Goal: Book appointment/travel/reservation

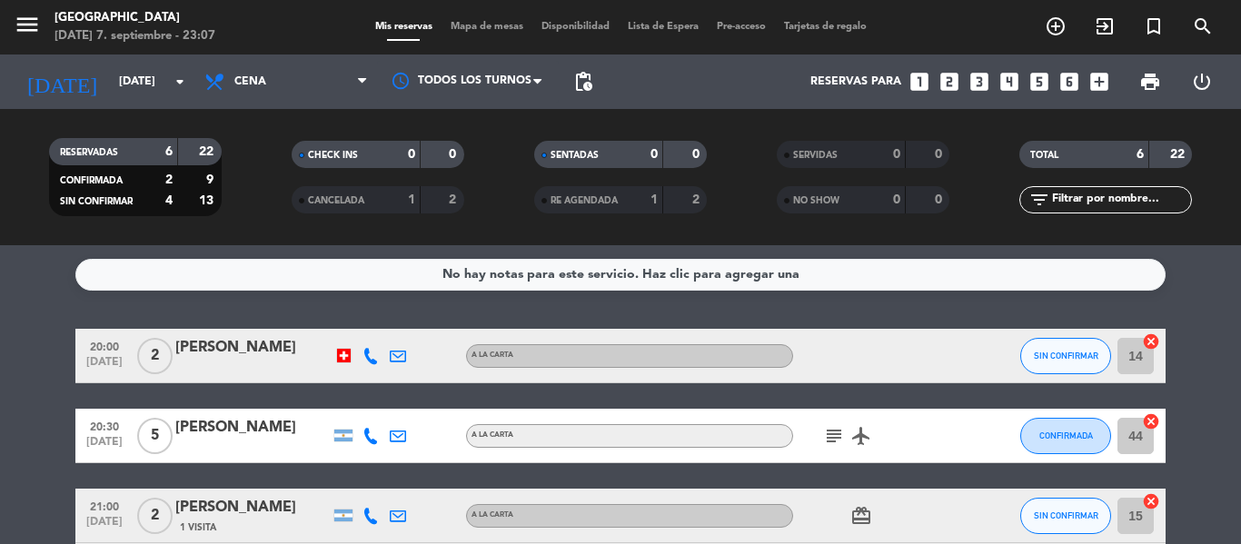
click at [340, 357] on div at bounding box center [344, 356] width 14 height 14
click at [348, 359] on div at bounding box center [344, 356] width 14 height 14
click at [110, 69] on input "[DATE]" at bounding box center [187, 81] width 154 height 31
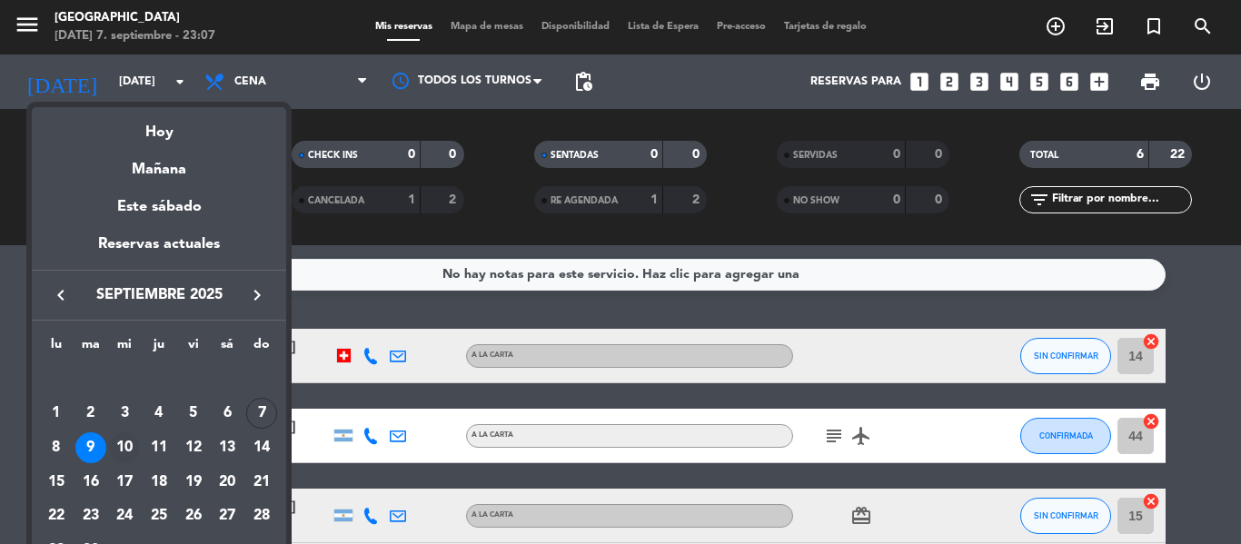
click at [116, 447] on div "10" at bounding box center [124, 447] width 31 height 31
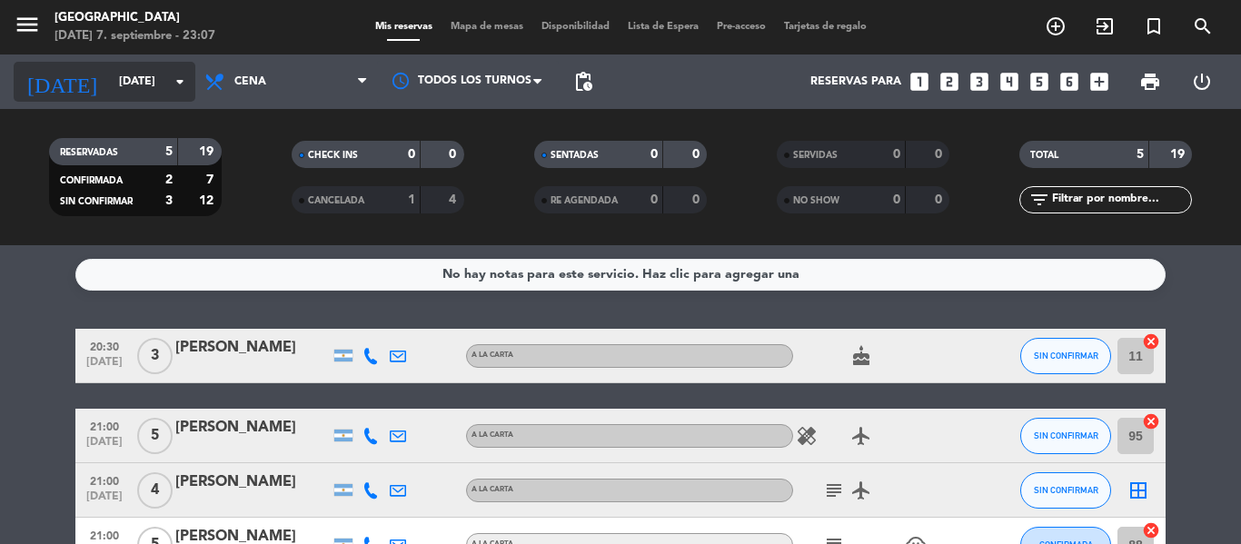
click at [145, 82] on input "[DATE]" at bounding box center [187, 81] width 154 height 31
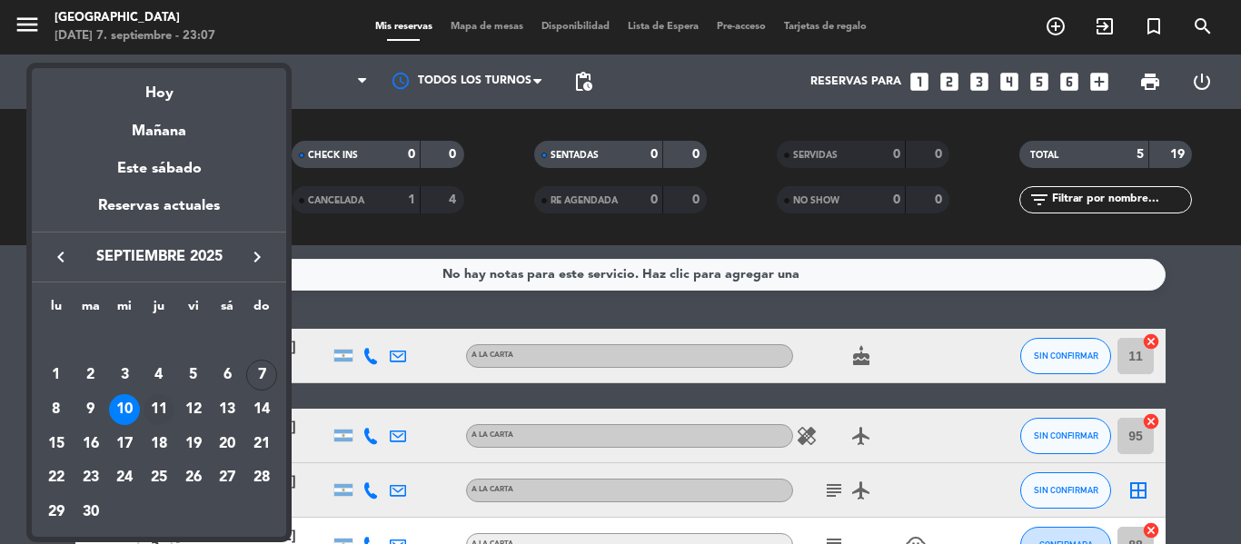
click at [156, 412] on div "11" at bounding box center [159, 409] width 31 height 31
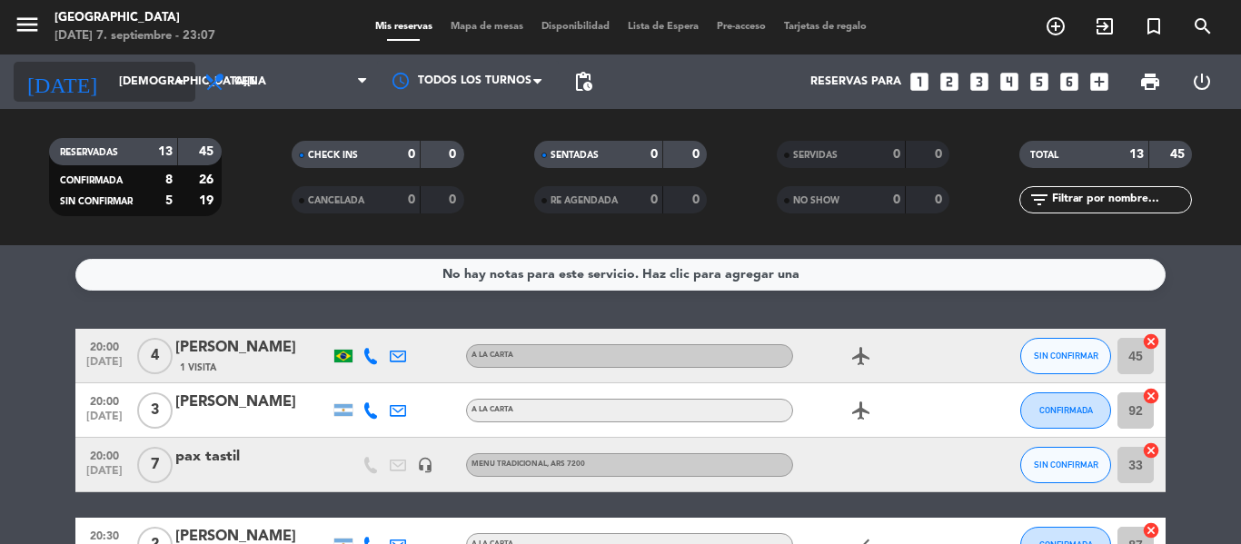
click at [119, 72] on input "[DEMOGRAPHIC_DATA][DATE]" at bounding box center [187, 81] width 154 height 31
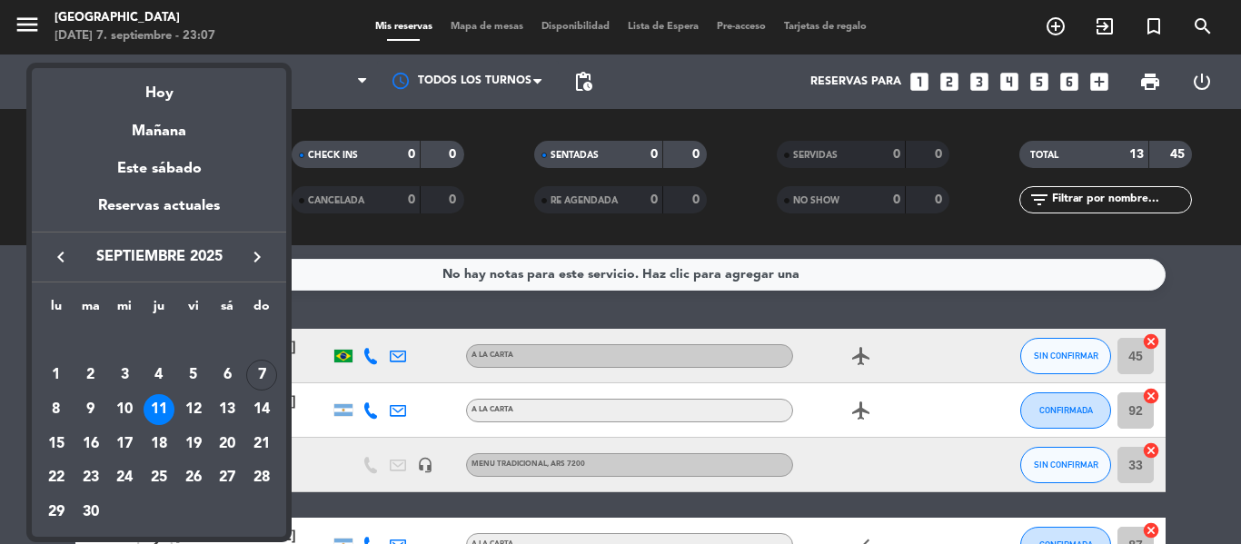
click at [197, 412] on div "12" at bounding box center [193, 409] width 31 height 31
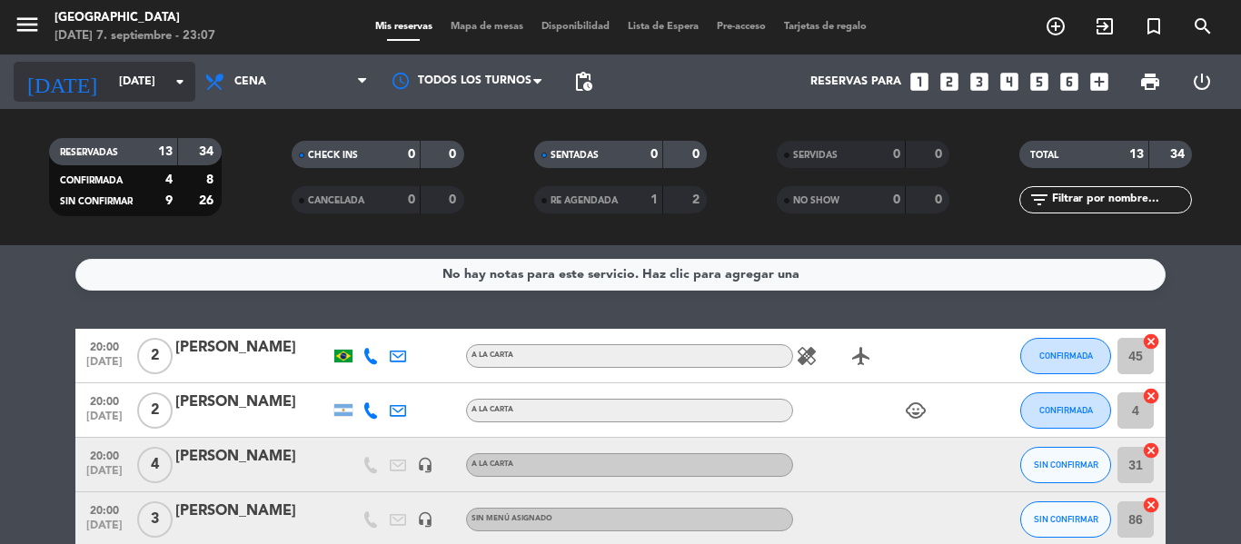
click at [124, 75] on input "[DATE]" at bounding box center [187, 81] width 154 height 31
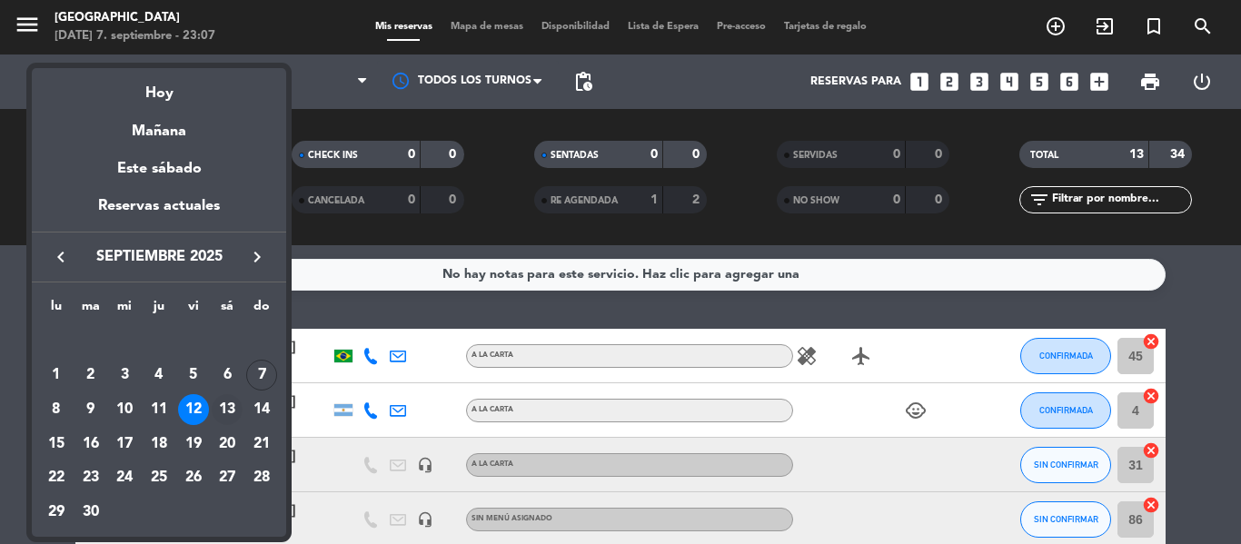
click at [223, 412] on div "13" at bounding box center [227, 409] width 31 height 31
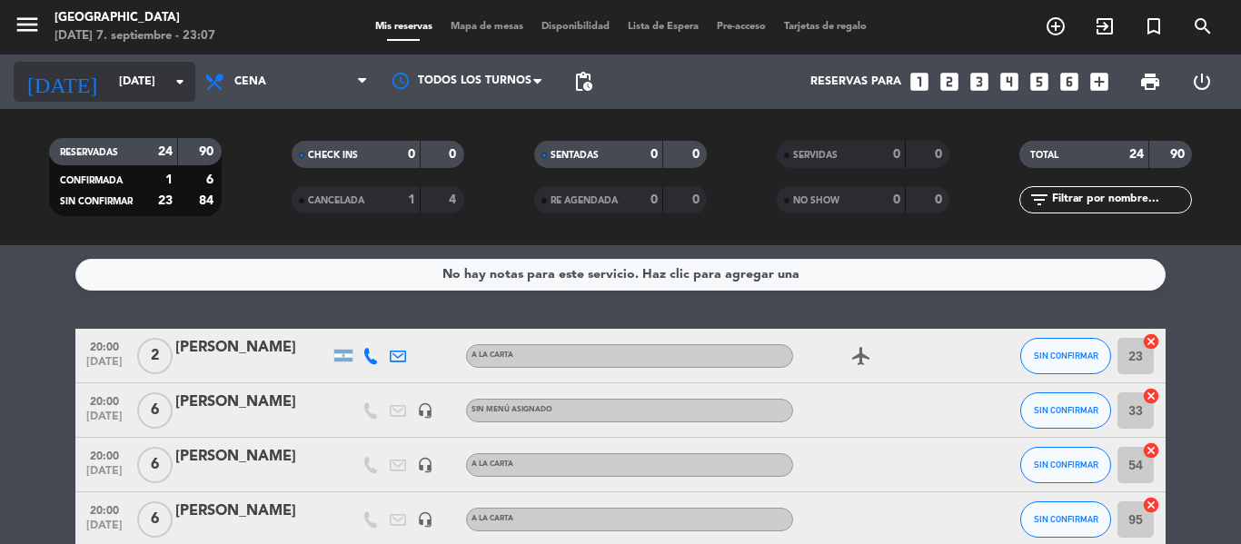
click at [114, 70] on input "[DATE]" at bounding box center [187, 81] width 154 height 31
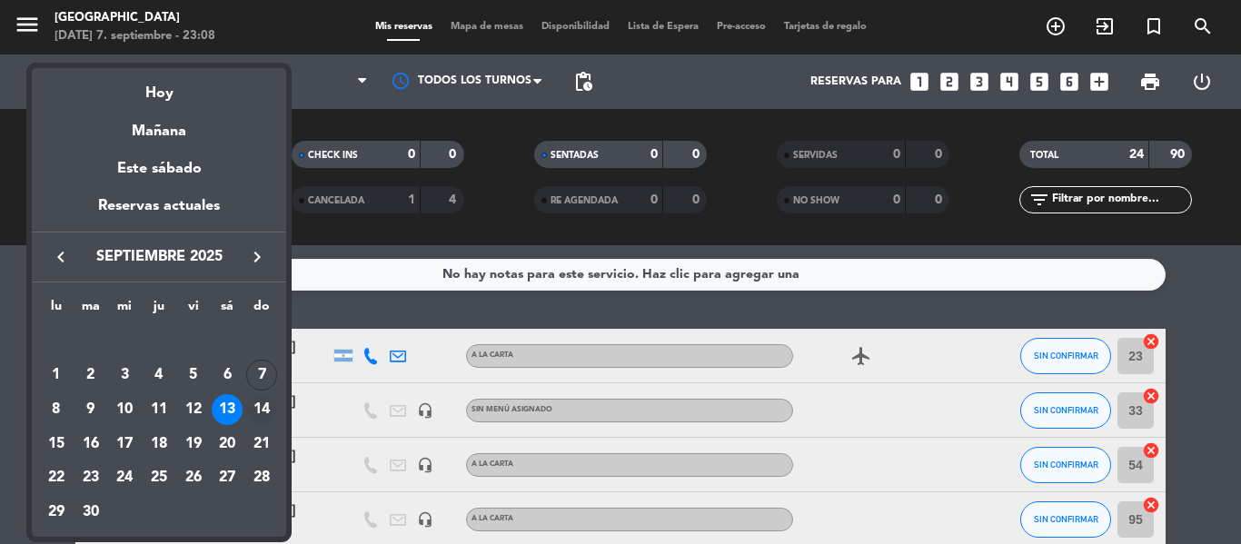
click at [260, 400] on div "14" at bounding box center [261, 409] width 31 height 31
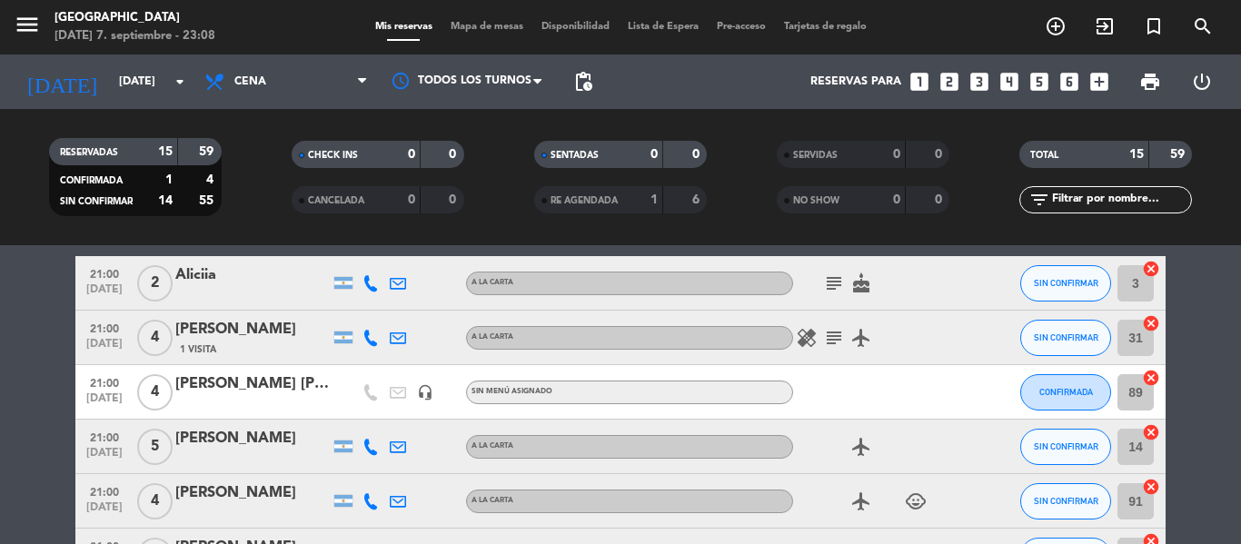
scroll to position [653, 0]
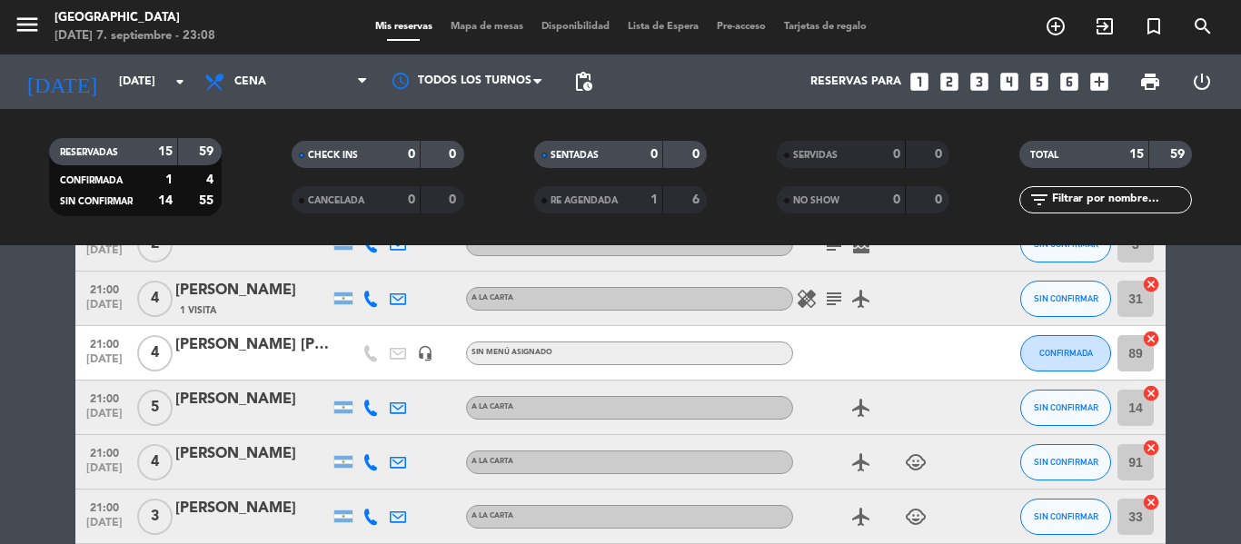
click at [834, 303] on icon "subject" at bounding box center [834, 299] width 22 height 22
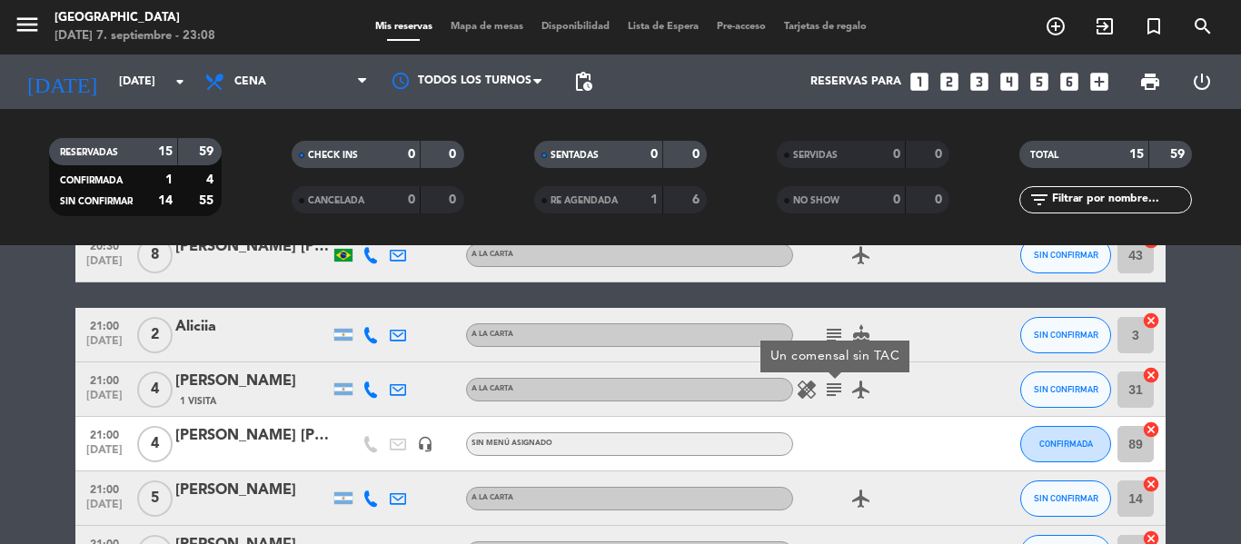
click at [843, 328] on icon "subject" at bounding box center [834, 335] width 22 height 22
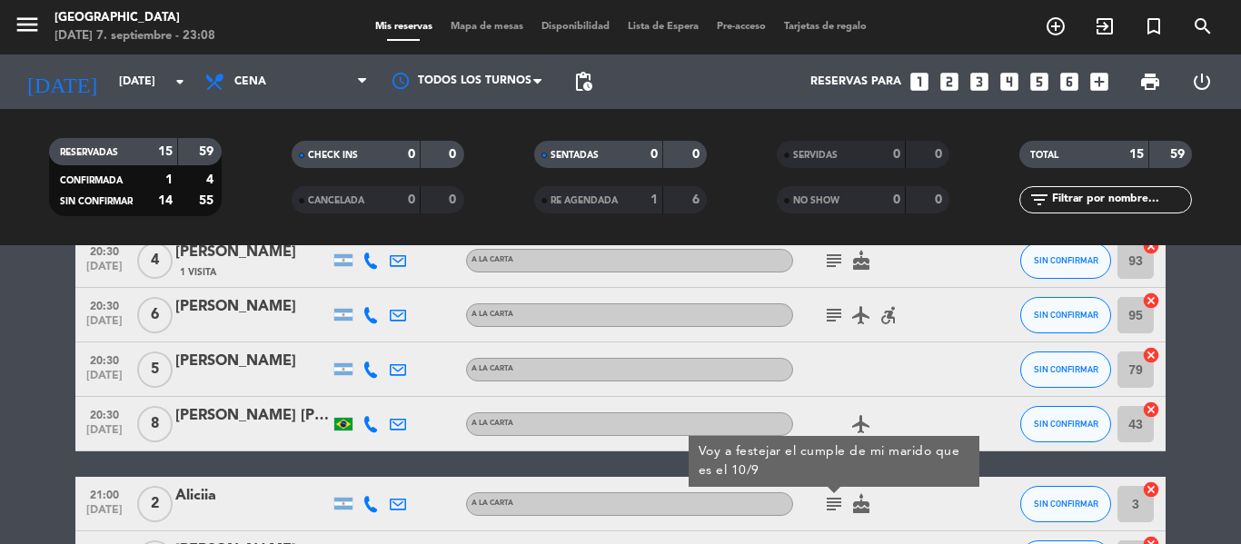
scroll to position [17, 0]
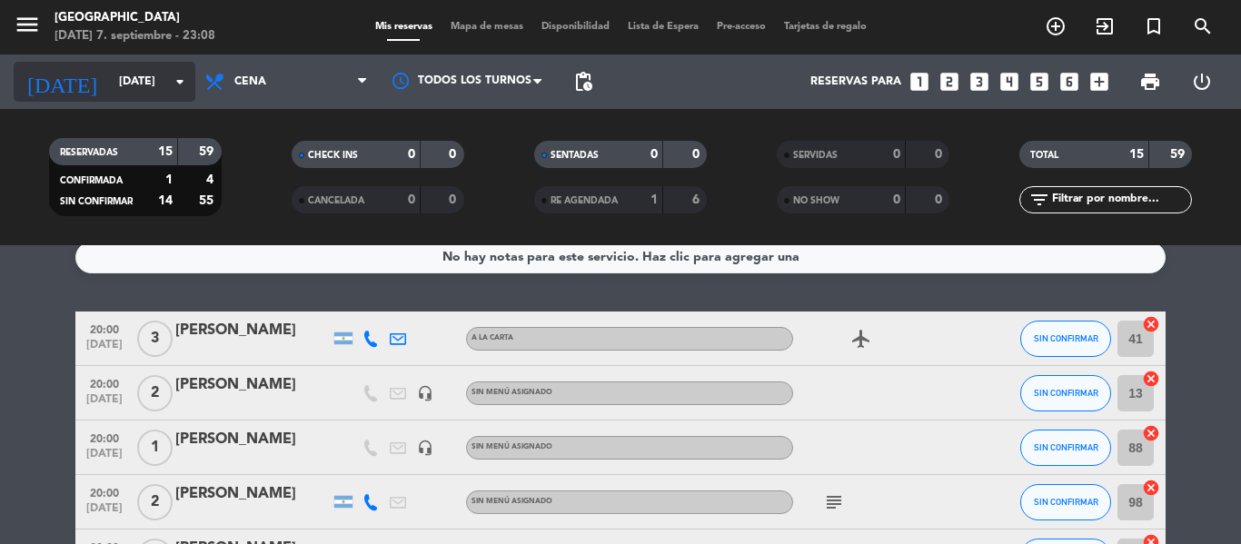
click at [126, 81] on input "[DATE]" at bounding box center [187, 81] width 154 height 31
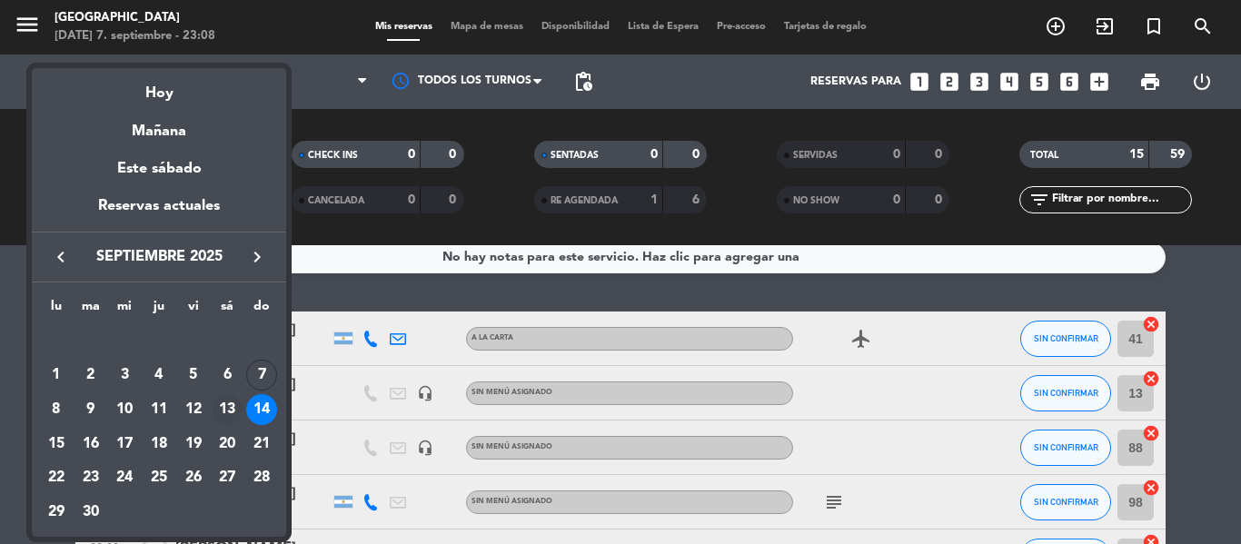
click at [224, 407] on div "13" at bounding box center [227, 409] width 31 height 31
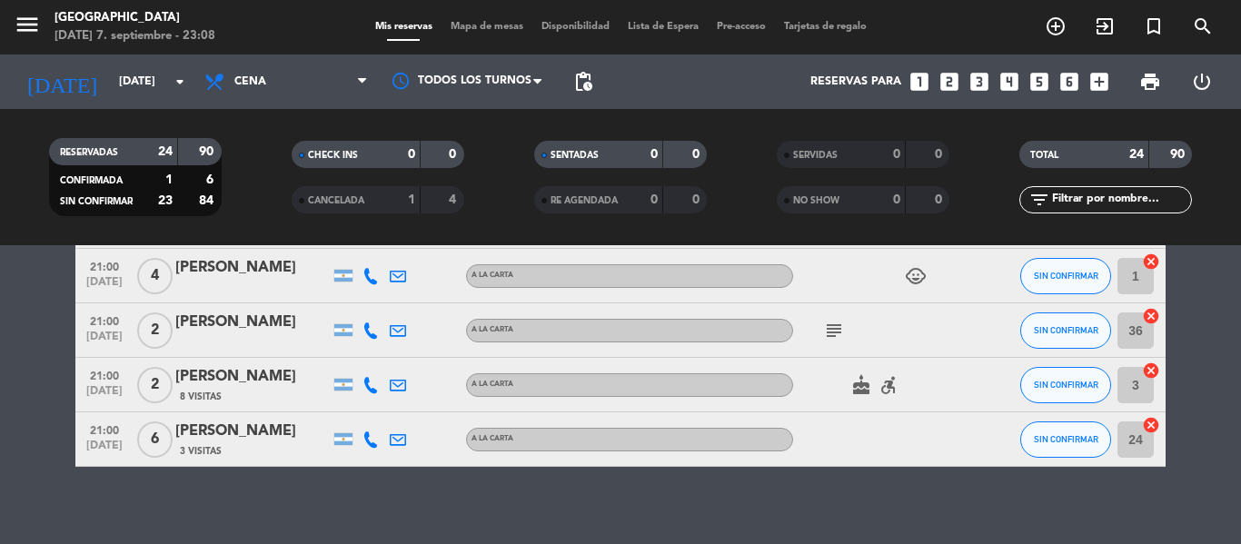
scroll to position [1235, 0]
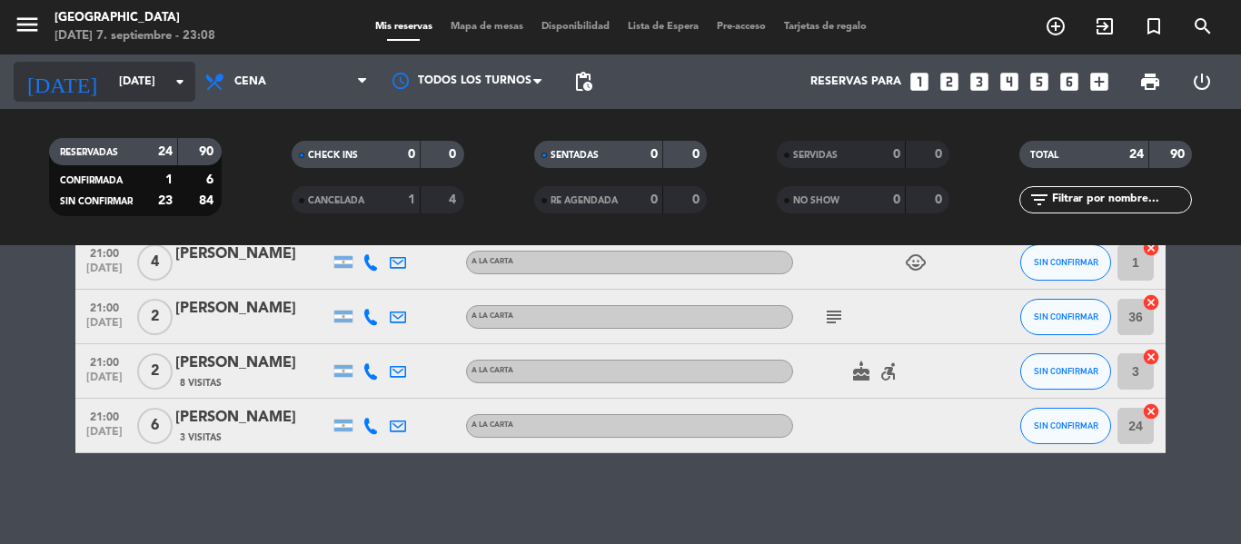
click at [110, 70] on input "[DATE]" at bounding box center [187, 81] width 154 height 31
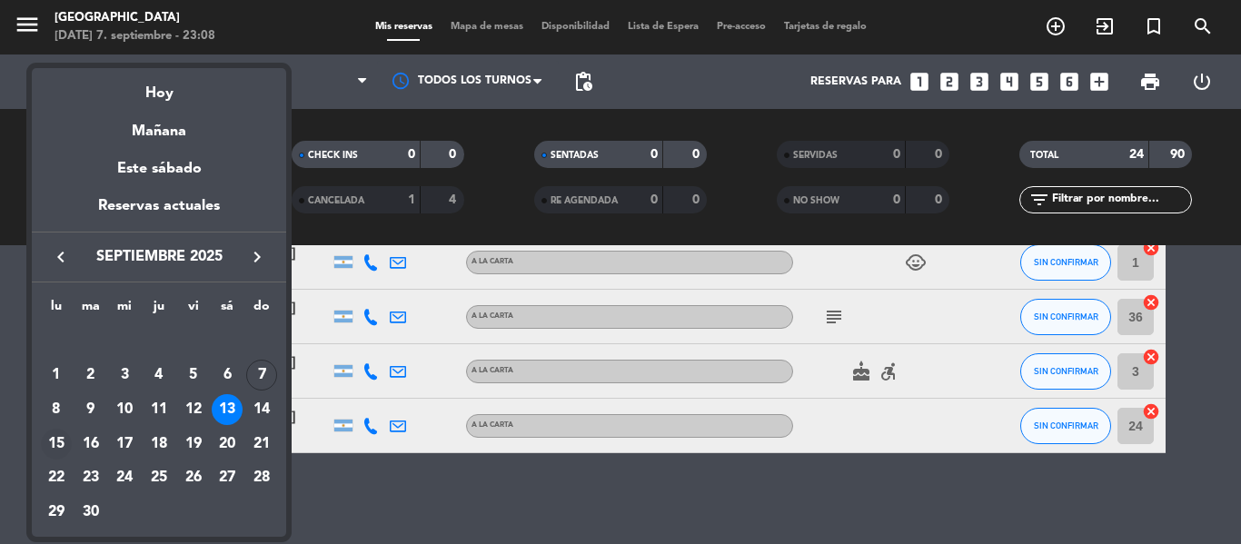
click at [54, 440] on div "15" at bounding box center [56, 444] width 31 height 31
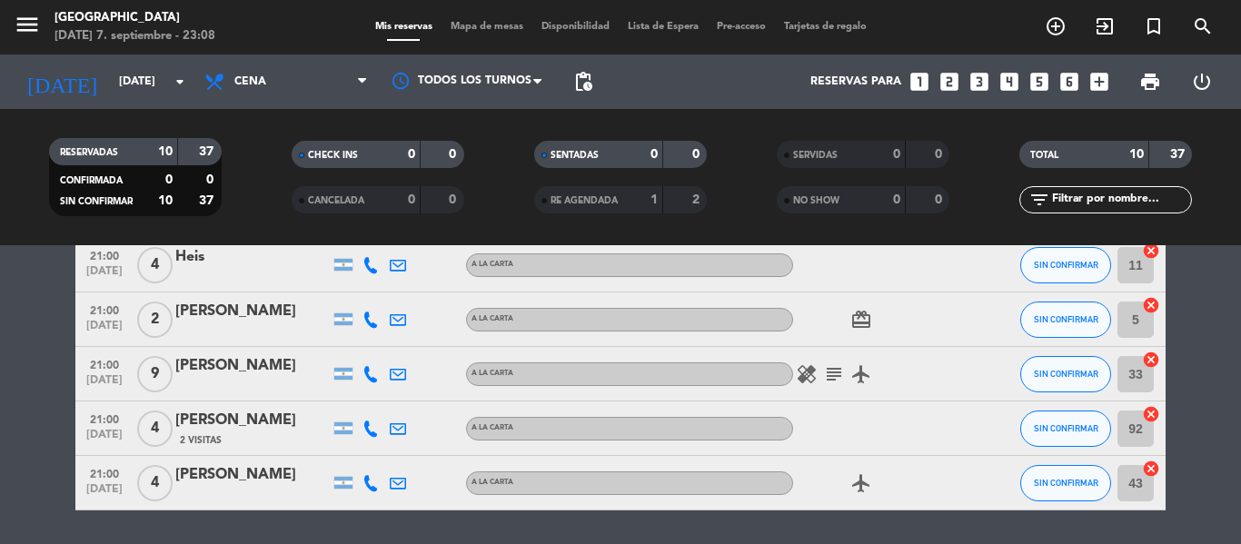
scroll to position [472, 0]
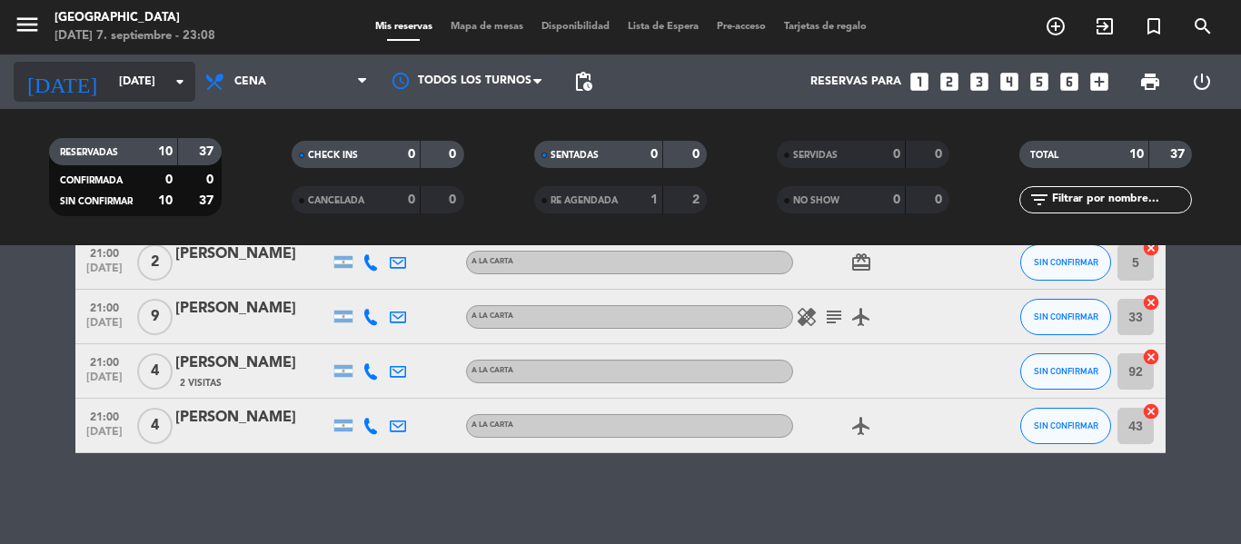
click at [110, 89] on input "[DATE]" at bounding box center [187, 81] width 154 height 31
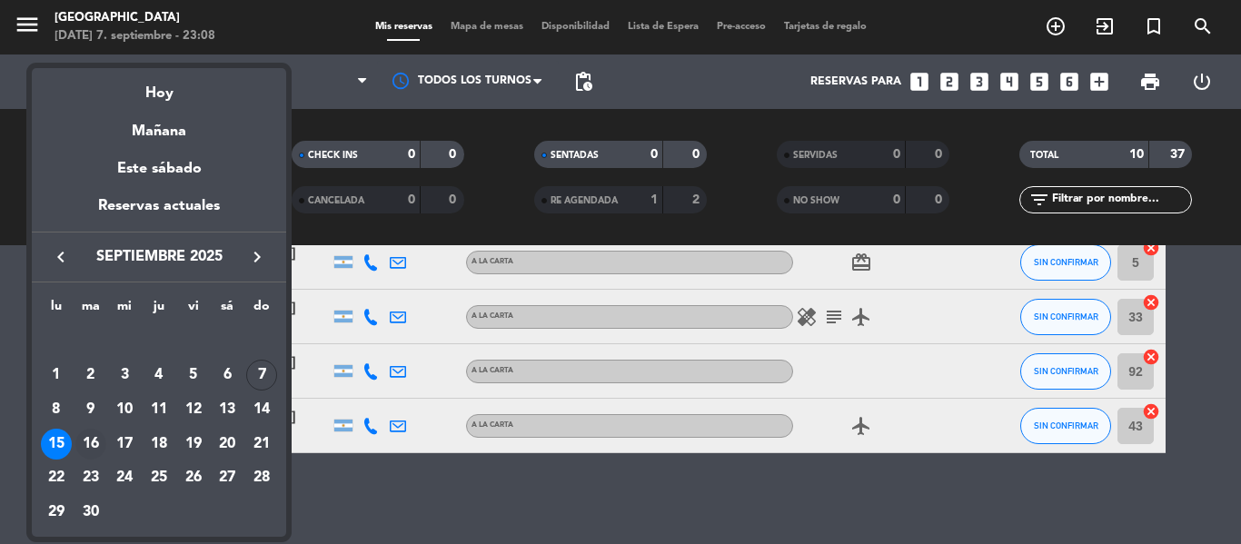
click at [90, 434] on div "16" at bounding box center [90, 444] width 31 height 31
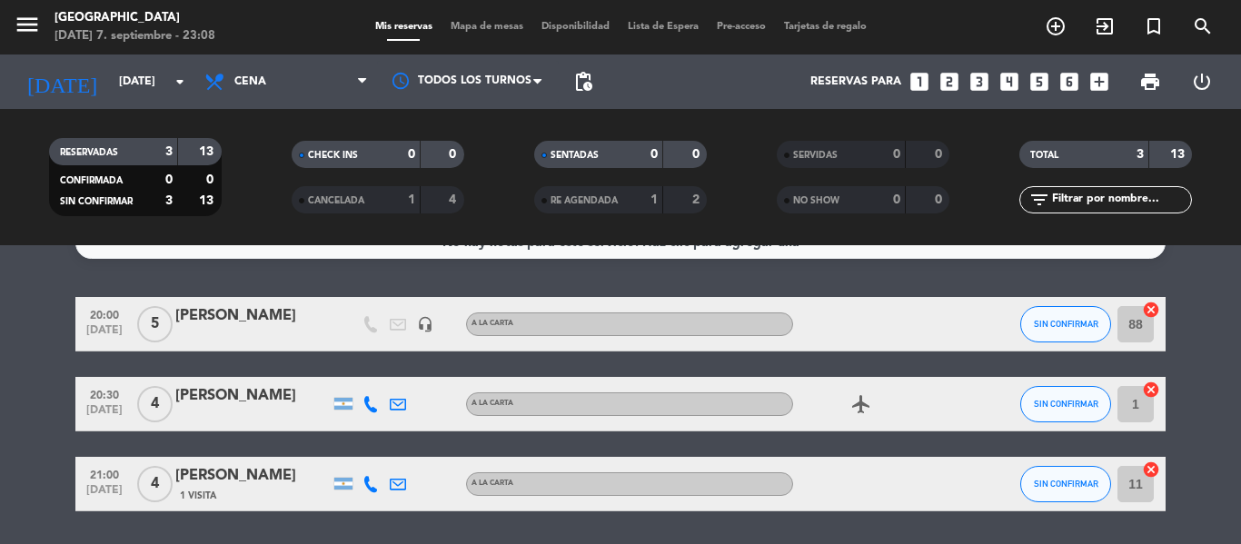
scroll to position [0, 0]
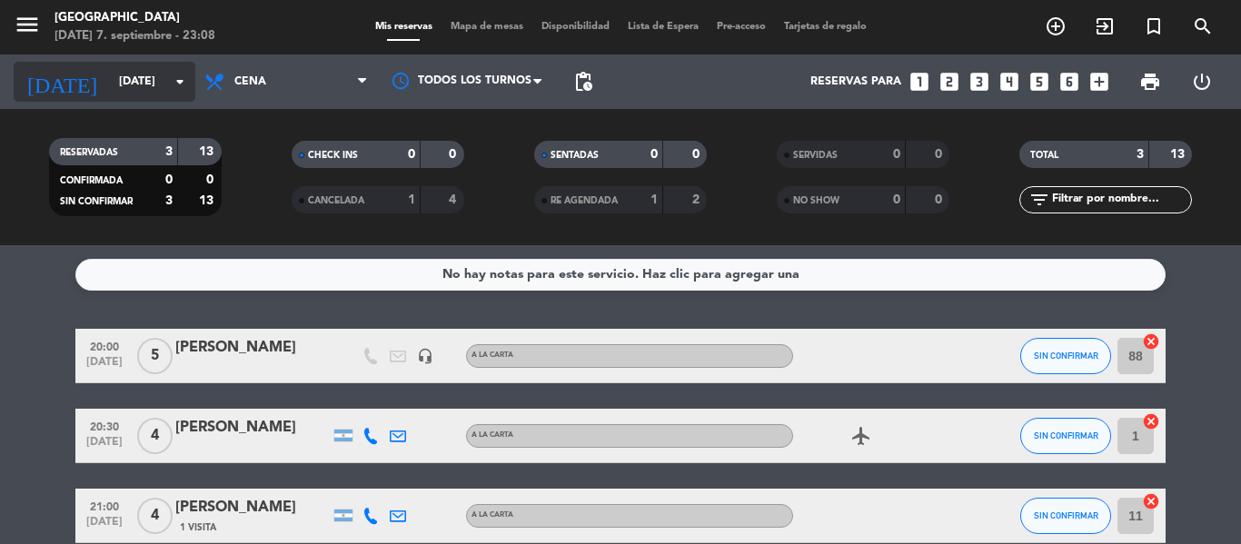
click at [130, 79] on input "[DATE]" at bounding box center [187, 81] width 154 height 31
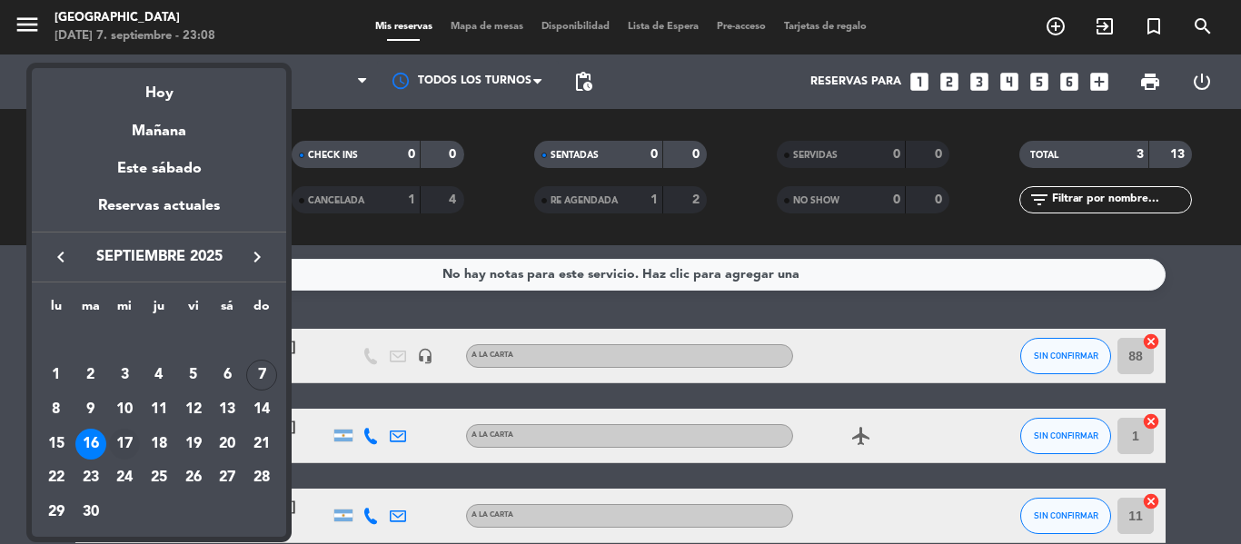
click at [125, 443] on div "17" at bounding box center [124, 444] width 31 height 31
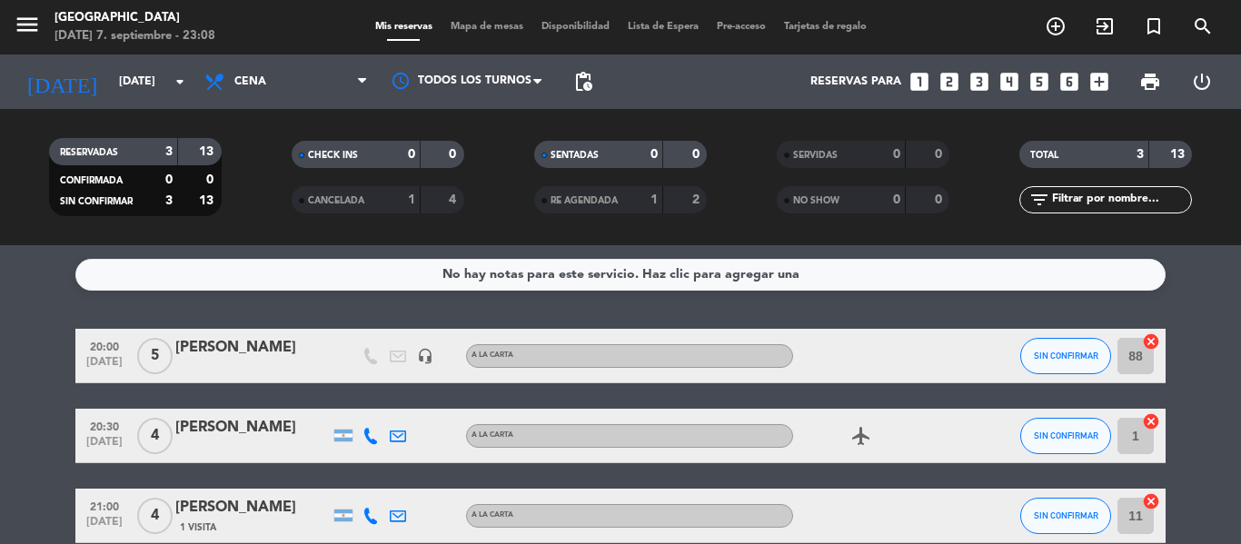
type input "[DATE]"
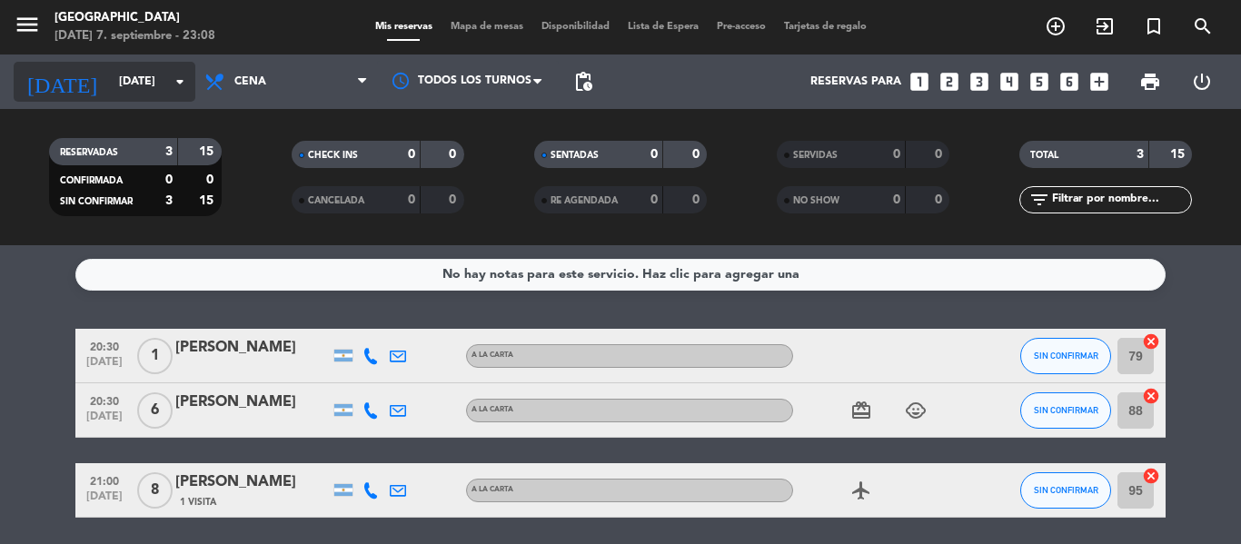
click at [110, 93] on input "[DATE]" at bounding box center [187, 81] width 154 height 31
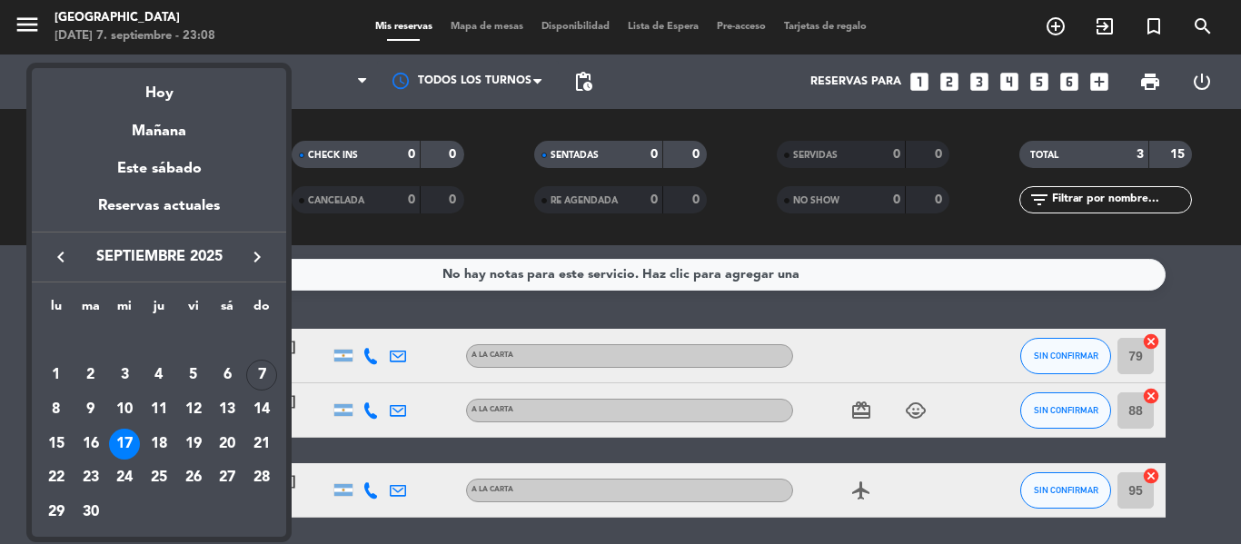
click at [326, 534] on div at bounding box center [620, 272] width 1241 height 544
